Goal: Task Accomplishment & Management: Complete application form

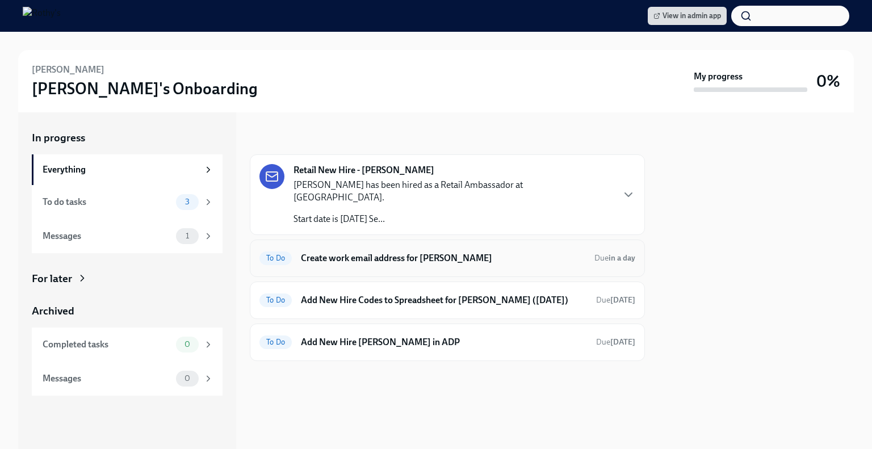
click at [390, 252] on h6 "Create work email address for [PERSON_NAME]" at bounding box center [443, 258] width 284 height 12
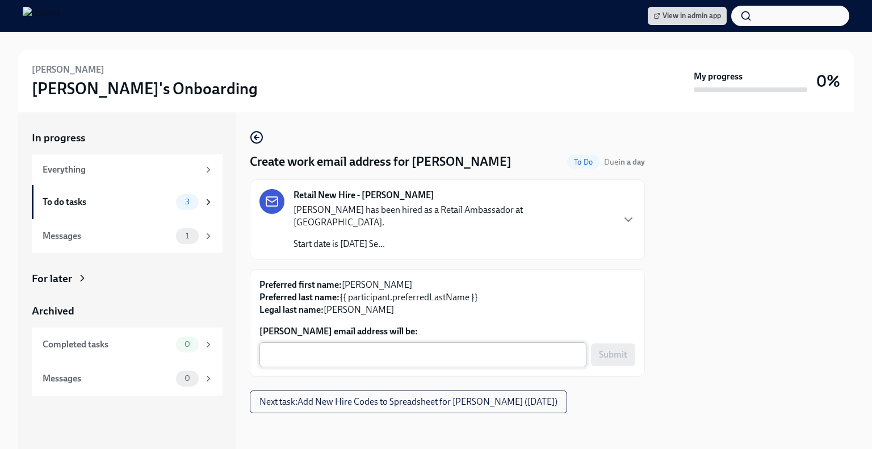
click at [377, 348] on textarea "[PERSON_NAME] email address will be:" at bounding box center [422, 355] width 313 height 14
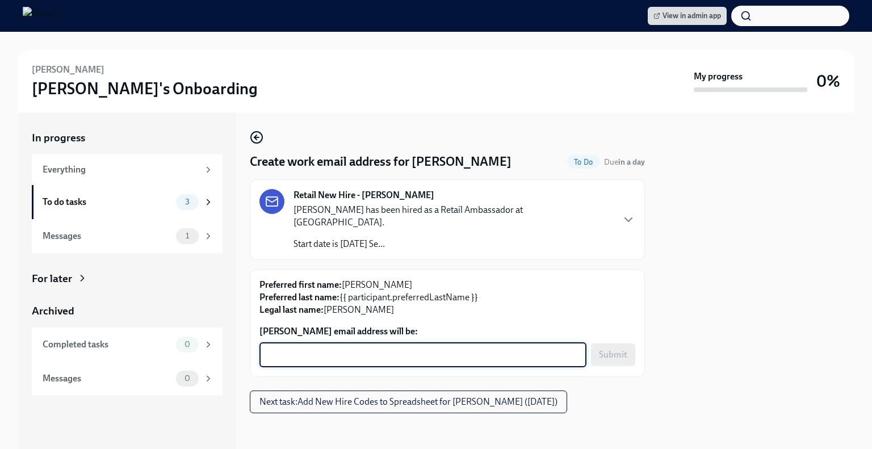
paste textarea "[EMAIL_ADDRESS][DOMAIN_NAME]"
type textarea "[EMAIL_ADDRESS][DOMAIN_NAME]"
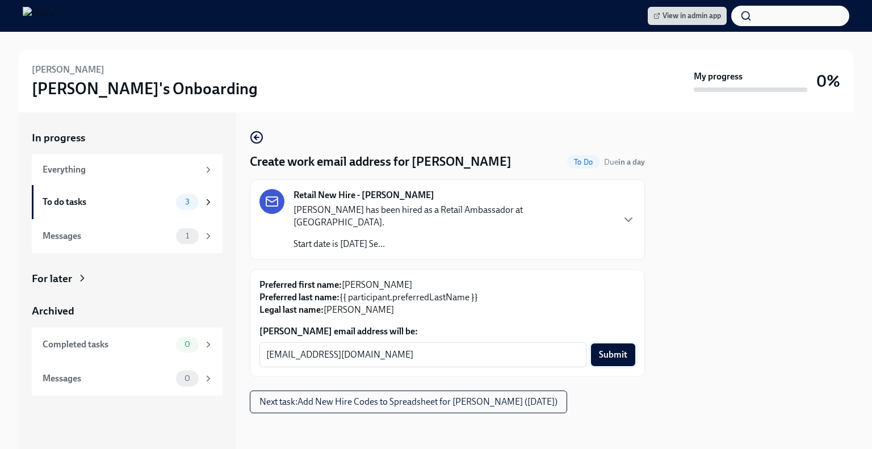
click at [616, 349] on span "Submit" at bounding box center [613, 354] width 28 height 11
click at [128, 199] on div "To do tasks" at bounding box center [107, 202] width 129 height 12
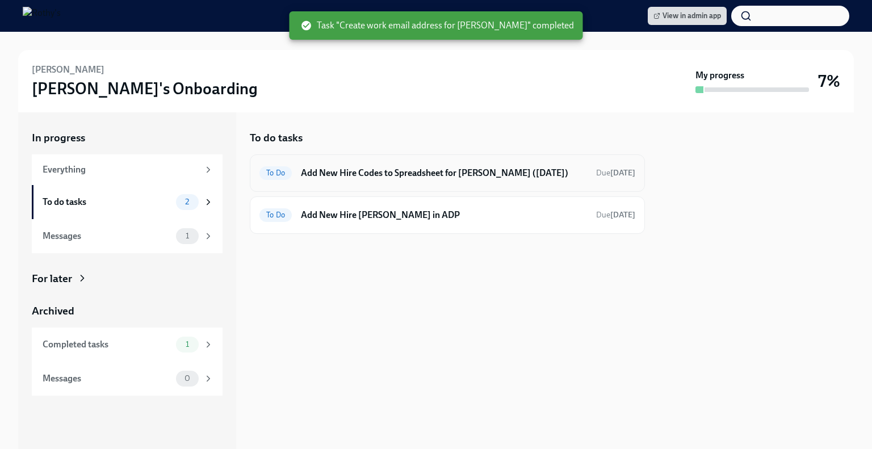
click at [433, 172] on h6 "Add New Hire Codes to Spreadsheet for [PERSON_NAME] ([DATE])" at bounding box center [444, 173] width 286 height 12
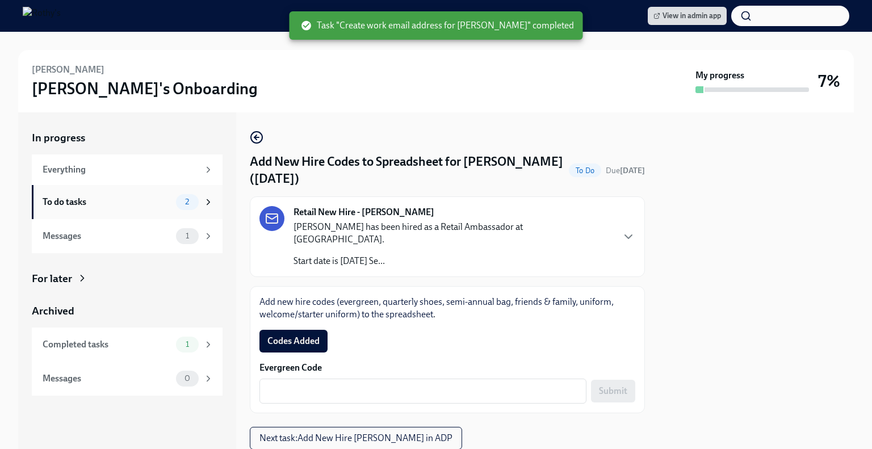
click at [129, 209] on div "To do tasks 2" at bounding box center [128, 202] width 171 height 16
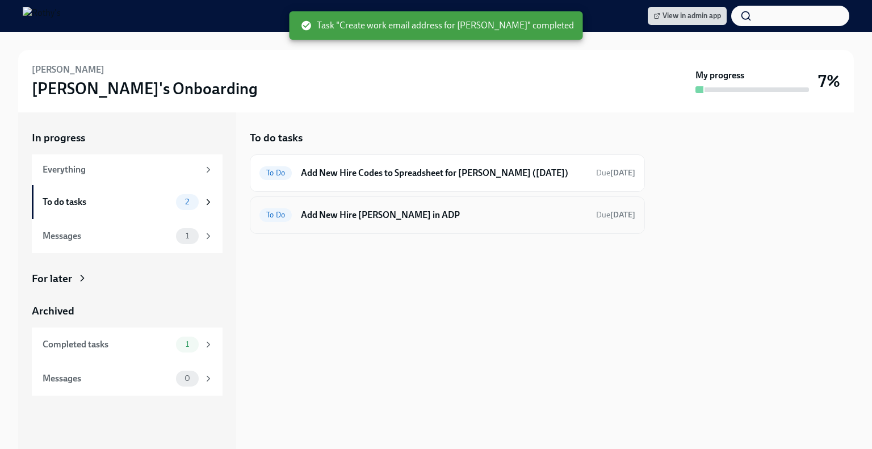
click at [367, 214] on h6 "Add New Hire [PERSON_NAME] in ADP" at bounding box center [444, 215] width 286 height 12
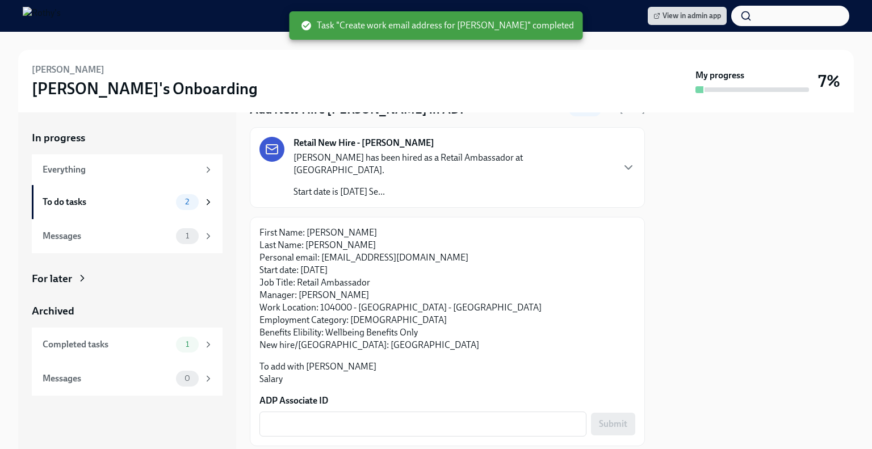
scroll to position [73, 0]
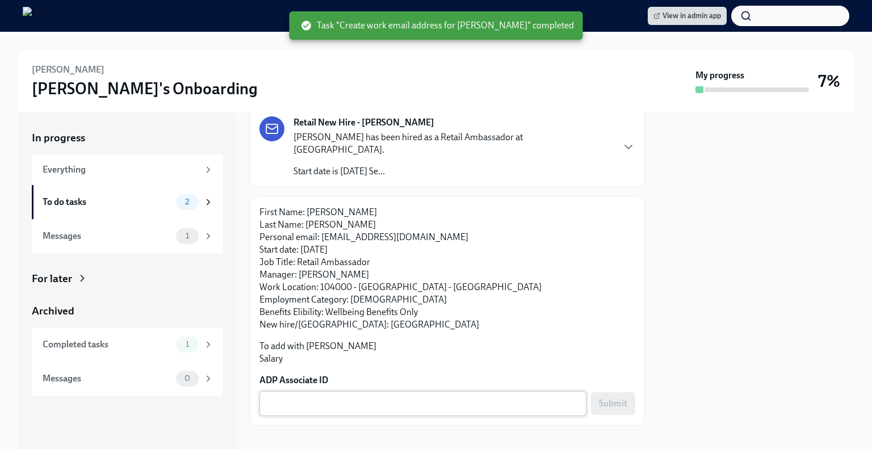
click at [347, 397] on textarea "ADP Associate ID" at bounding box center [422, 404] width 313 height 14
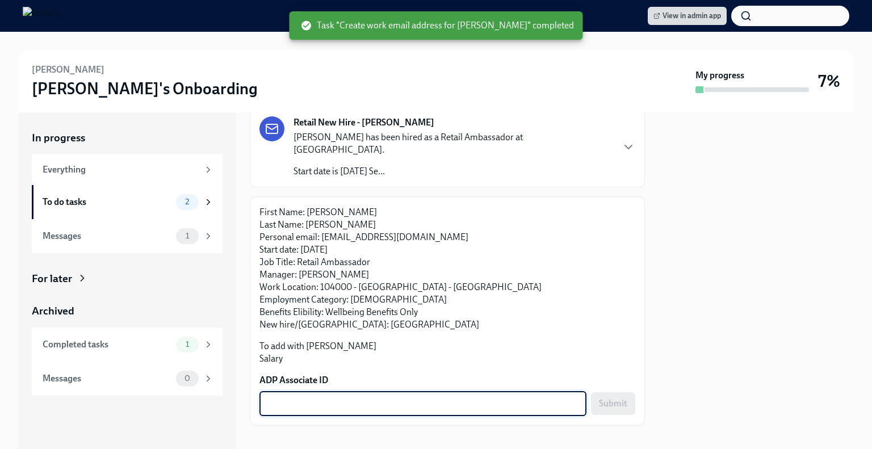
paste textarea "QQHIX2PAI"
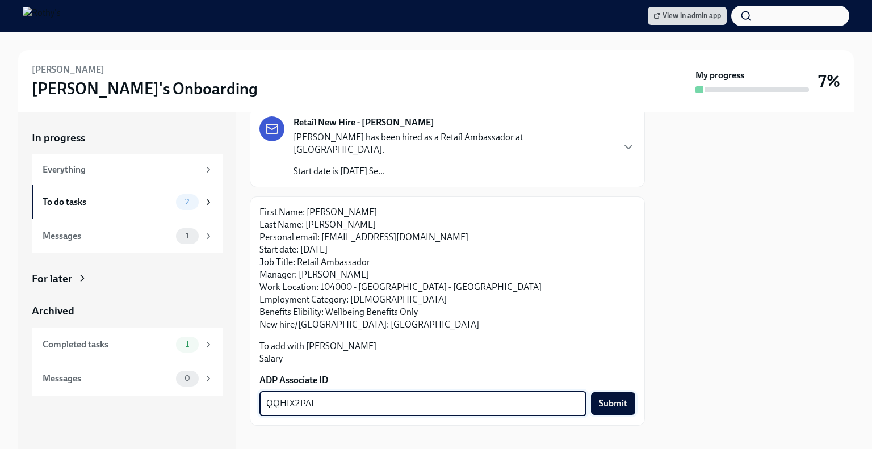
type textarea "QQHIX2PAI"
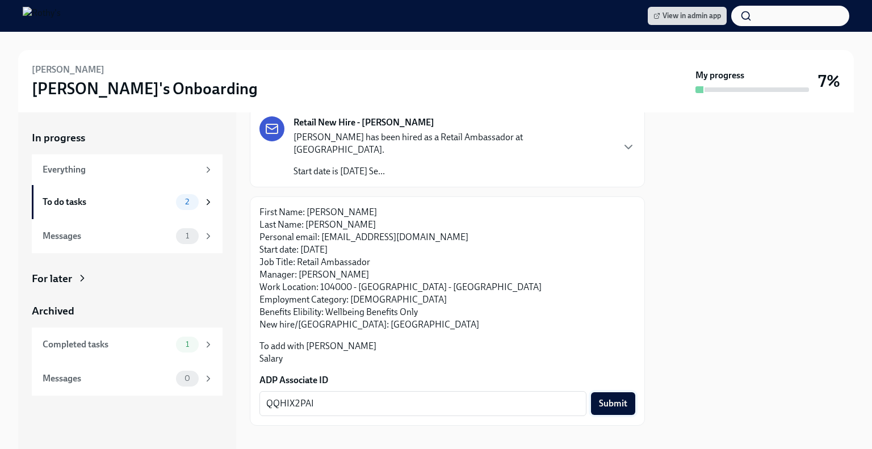
click at [605, 398] on span "Submit" at bounding box center [613, 403] width 28 height 11
